Goal: Task Accomplishment & Management: Manage account settings

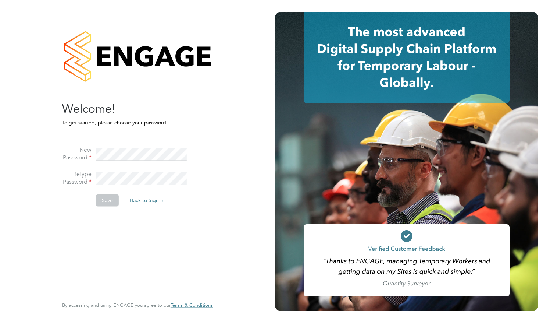
click at [219, 127] on div "Sorry! The link you followed has expired. I still want to set my password Back …" at bounding box center [137, 161] width 180 height 323
click at [110, 202] on button "Save" at bounding box center [107, 200] width 23 height 12
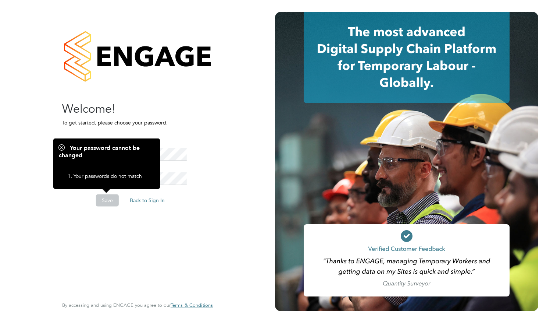
click at [130, 229] on div "Welcome! To get started, please choose your password. New Password Retype Passw…" at bounding box center [133, 198] width 143 height 195
click at [239, 129] on div "Sorry! The link you followed has expired. I still want to set my password Back …" at bounding box center [137, 161] width 275 height 323
click at [204, 116] on div "Welcome! To get started, please choose your password. New Password Retype Passw…" at bounding box center [133, 198] width 143 height 195
click at [117, 177] on li "Your passwords do not match" at bounding box center [111, 178] width 74 height 10
click at [211, 169] on div "Sorry! The link you followed has expired. I still want to set my password Back …" at bounding box center [137, 160] width 151 height 296
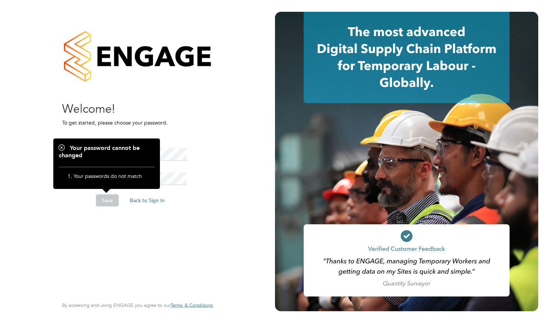
click at [192, 152] on li "New Password" at bounding box center [133, 158] width 143 height 24
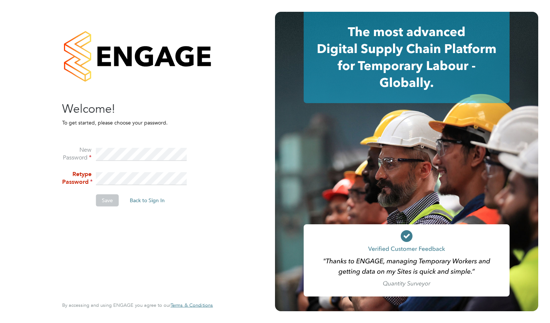
click at [45, 146] on div "Sorry! The link you followed has expired. I still want to set my password Back …" at bounding box center [137, 161] width 275 height 323
click at [228, 136] on div "Sorry! The link you followed has expired. I still want to set my password Back …" at bounding box center [137, 161] width 180 height 323
click at [65, 175] on li "Retype Password" at bounding box center [133, 182] width 143 height 24
click at [107, 199] on button "Save" at bounding box center [107, 200] width 23 height 12
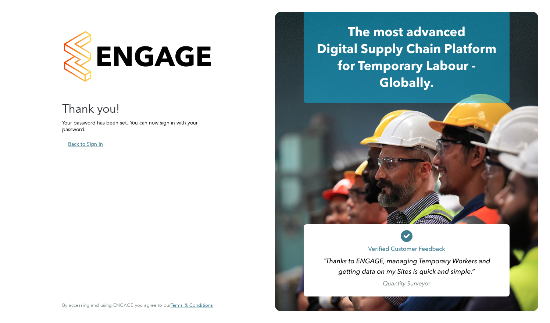
click at [92, 144] on button "Back to Sign In" at bounding box center [85, 144] width 47 height 12
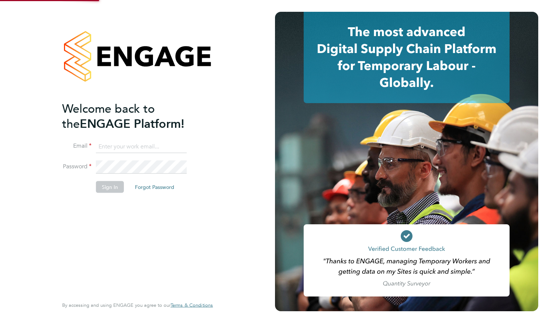
type input "[EMAIL_ADDRESS][PERSON_NAME][DOMAIN_NAME]"
click at [116, 185] on button "Sign In" at bounding box center [110, 187] width 28 height 12
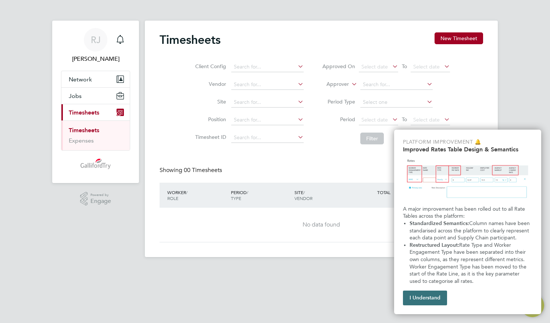
click at [445, 295] on button "I Understand" at bounding box center [425, 297] width 44 height 15
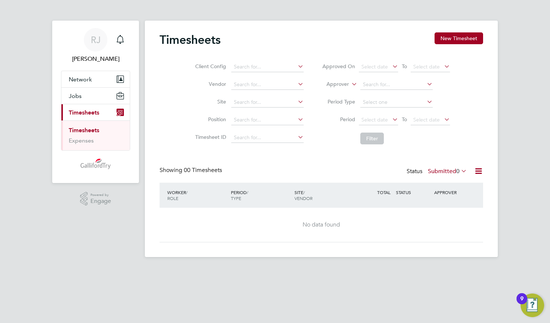
click at [99, 116] on button "Current page: Timesheets" at bounding box center [95, 112] width 68 height 16
